Goal: Go to known website: Access a specific website the user already knows

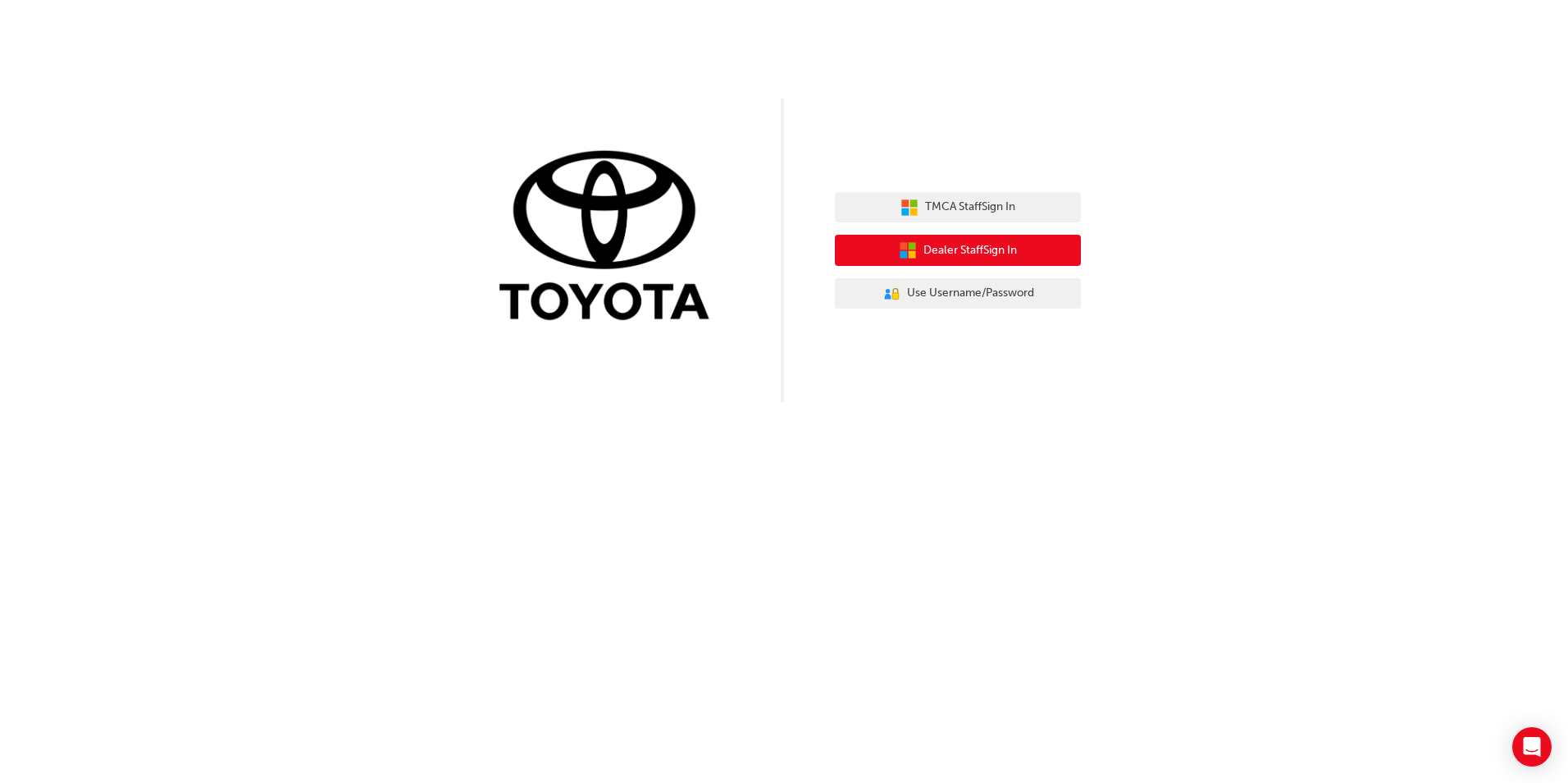
click at [970, 247] on span "Dealer Staff Sign In" at bounding box center [970, 251] width 94 height 19
